Goal: Information Seeking & Learning: Learn about a topic

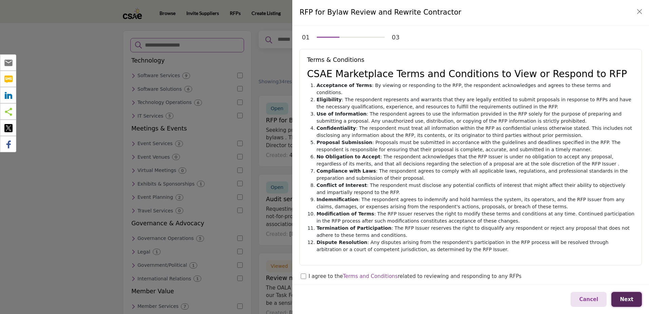
click at [627, 299] on span "Next" at bounding box center [627, 299] width 14 height 6
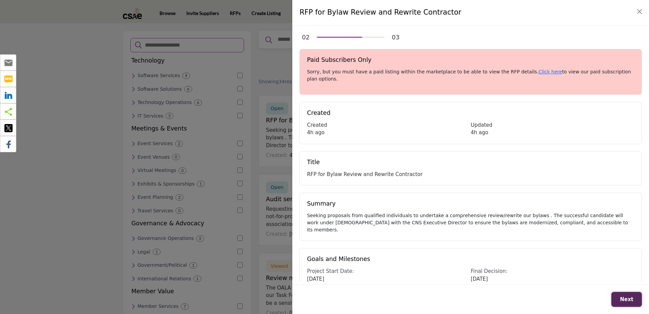
click at [628, 300] on span "Next" at bounding box center [627, 299] width 14 height 6
click at [628, 297] on span "Next" at bounding box center [627, 299] width 14 height 6
click at [534, 21] on div "RFP for Bylaw Review and Rewrite Contractor" at bounding box center [470, 12] width 357 height 25
click at [640, 13] on button "Close" at bounding box center [640, 12] width 10 height 10
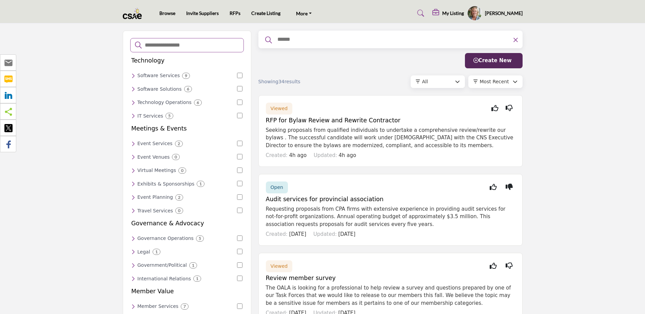
click at [448, 13] on h5 "My Listing" at bounding box center [454, 13] width 22 height 6
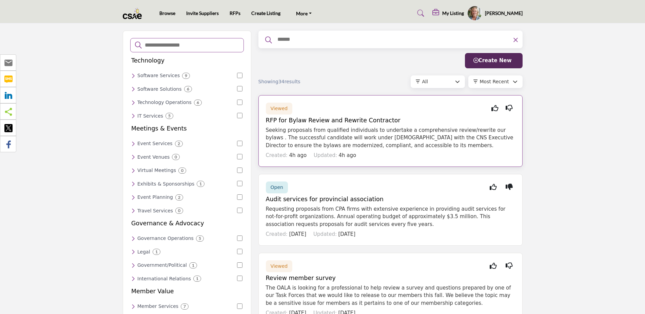
click at [279, 109] on span "Viewed" at bounding box center [279, 108] width 17 height 5
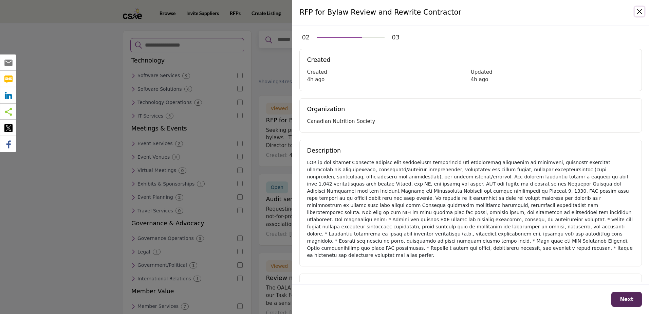
click at [640, 12] on button "Close" at bounding box center [640, 12] width 10 height 10
